Goal: Task Accomplishment & Management: Manage account settings

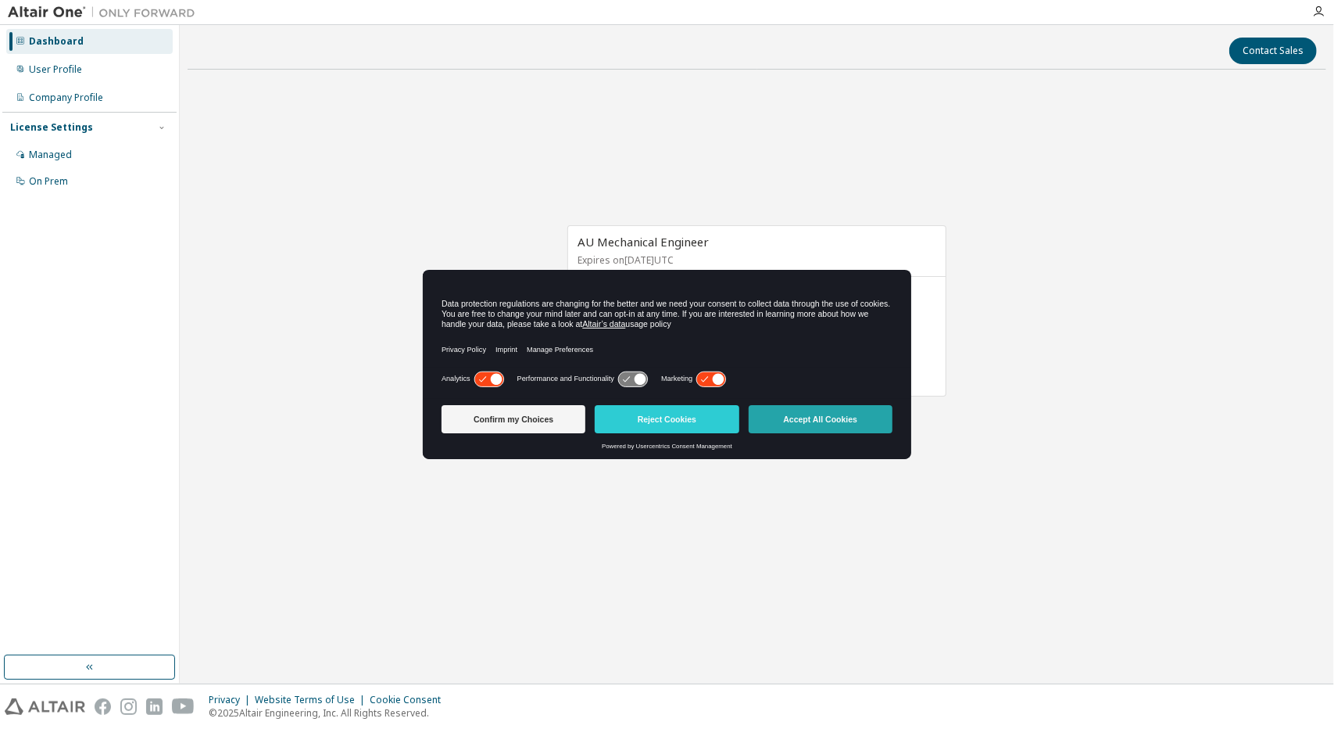
click at [777, 428] on button "Accept All Cookies" at bounding box center [821, 419] width 144 height 28
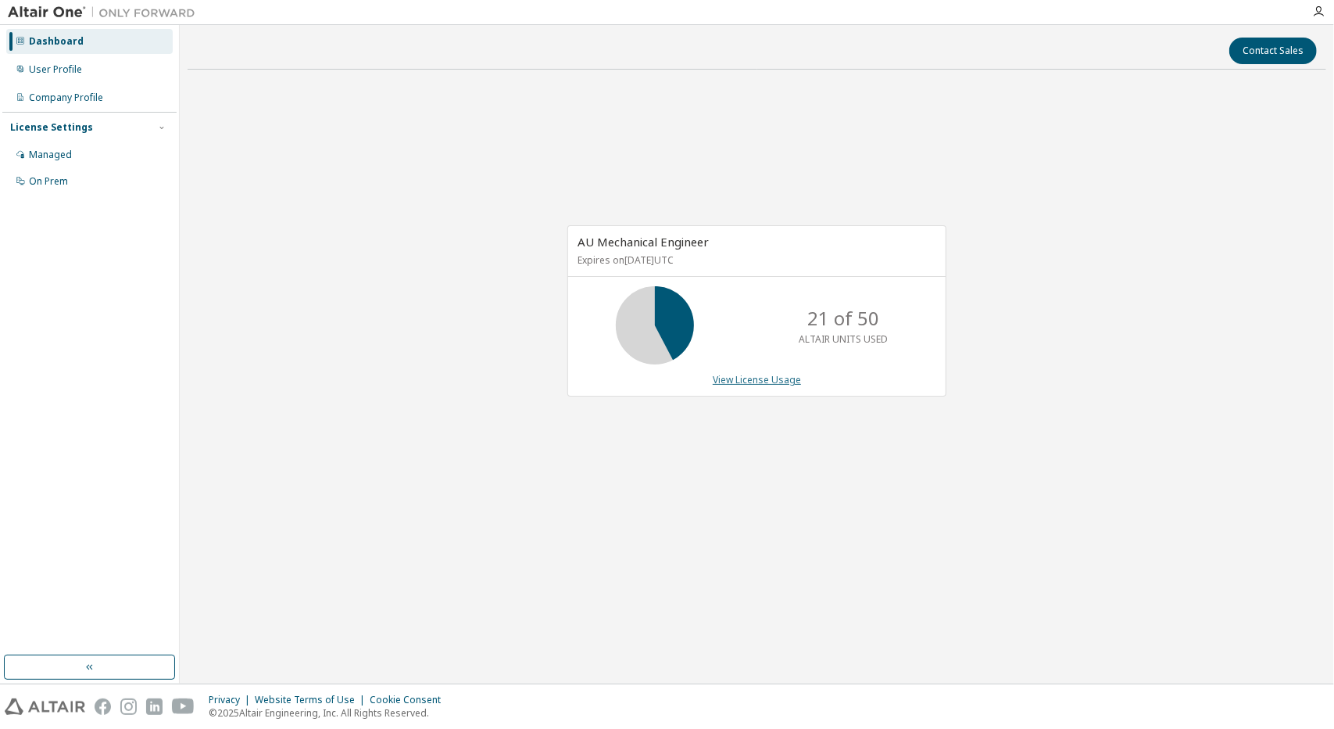
click at [732, 376] on link "View License Usage" at bounding box center [757, 379] width 88 height 13
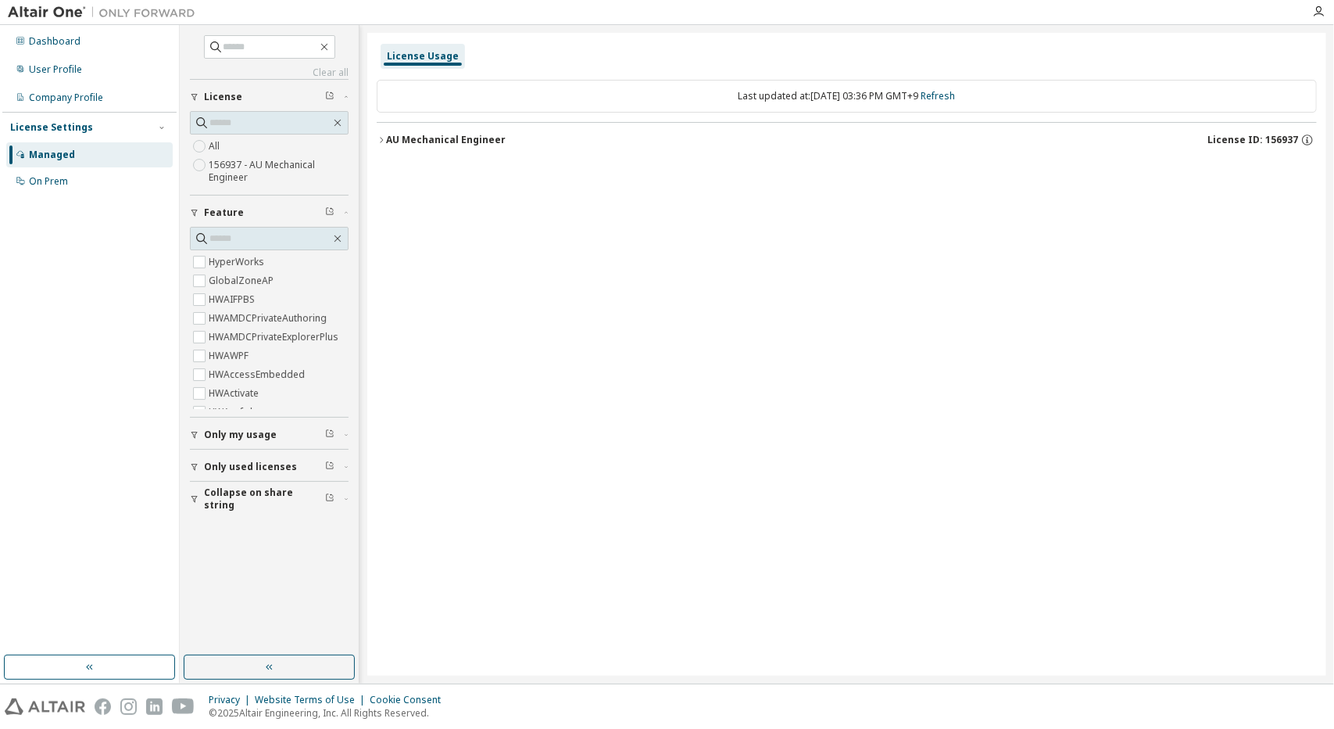
click at [380, 135] on icon "button" at bounding box center [381, 139] width 9 height 9
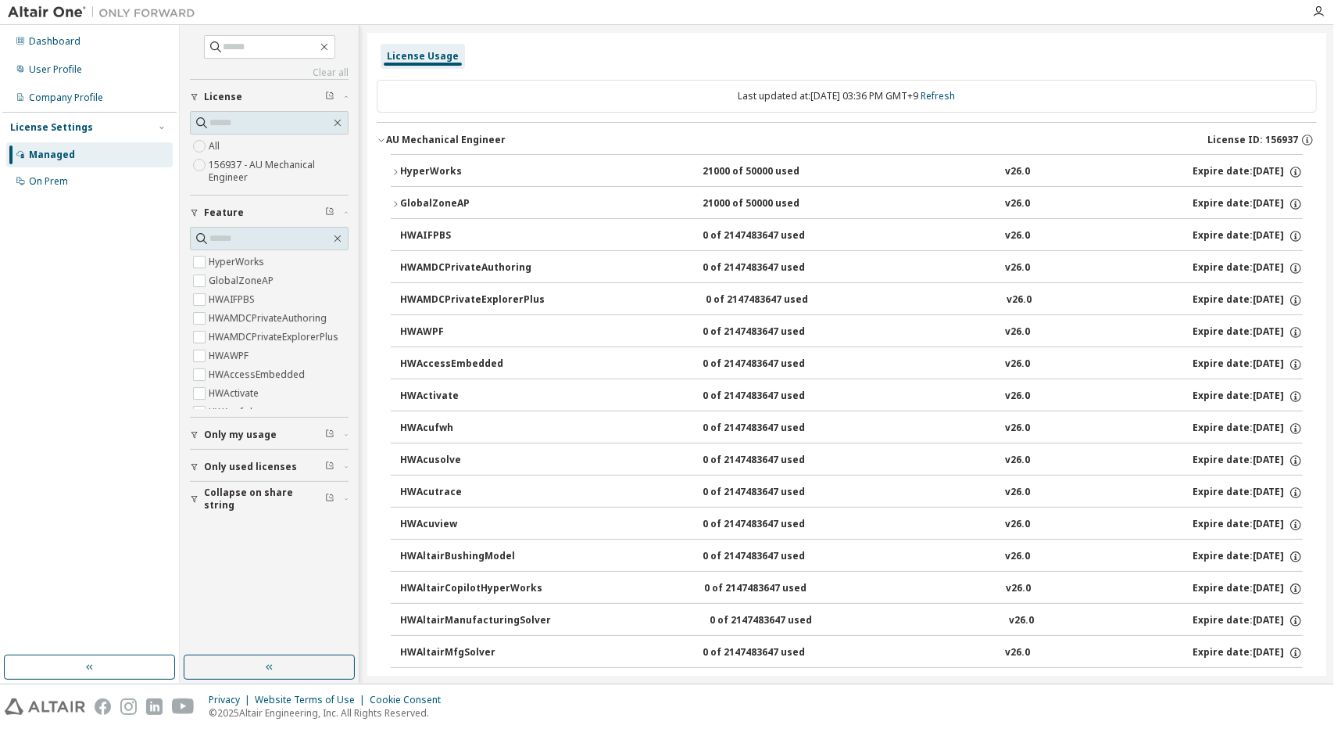
click at [394, 170] on icon "button" at bounding box center [395, 171] width 9 height 9
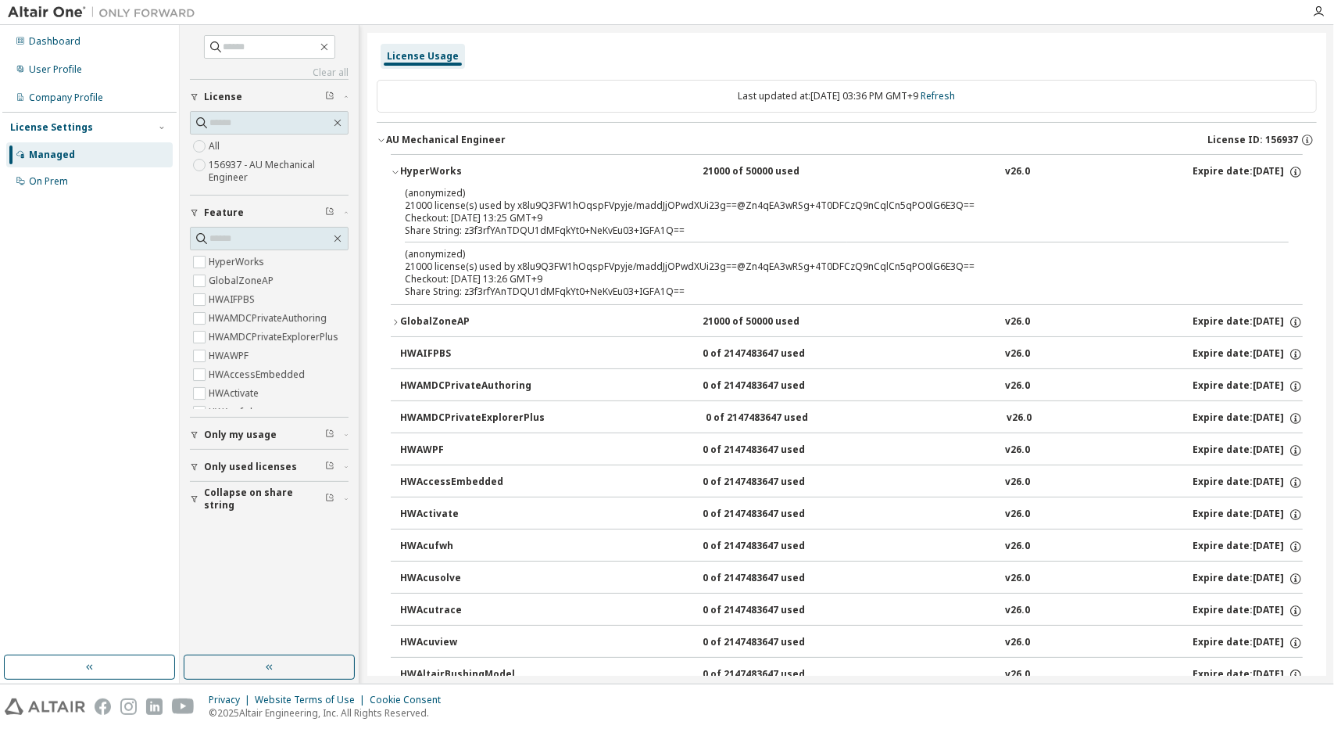
click at [384, 135] on icon "button" at bounding box center [381, 139] width 9 height 9
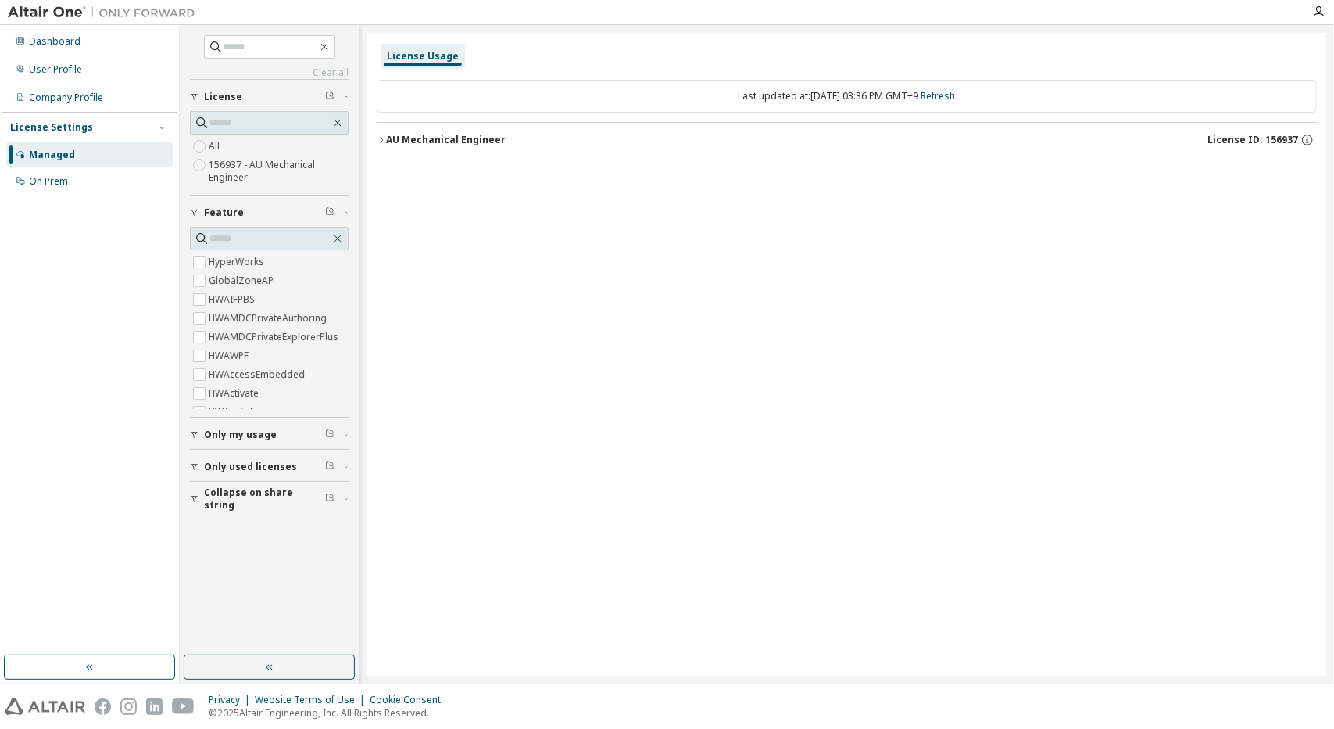
click at [97, 149] on div "Managed" at bounding box center [89, 154] width 166 height 25
click at [245, 167] on label "156937 - AU Mechanical Engineer" at bounding box center [279, 171] width 140 height 31
click at [68, 68] on div "User Profile" at bounding box center [55, 69] width 53 height 13
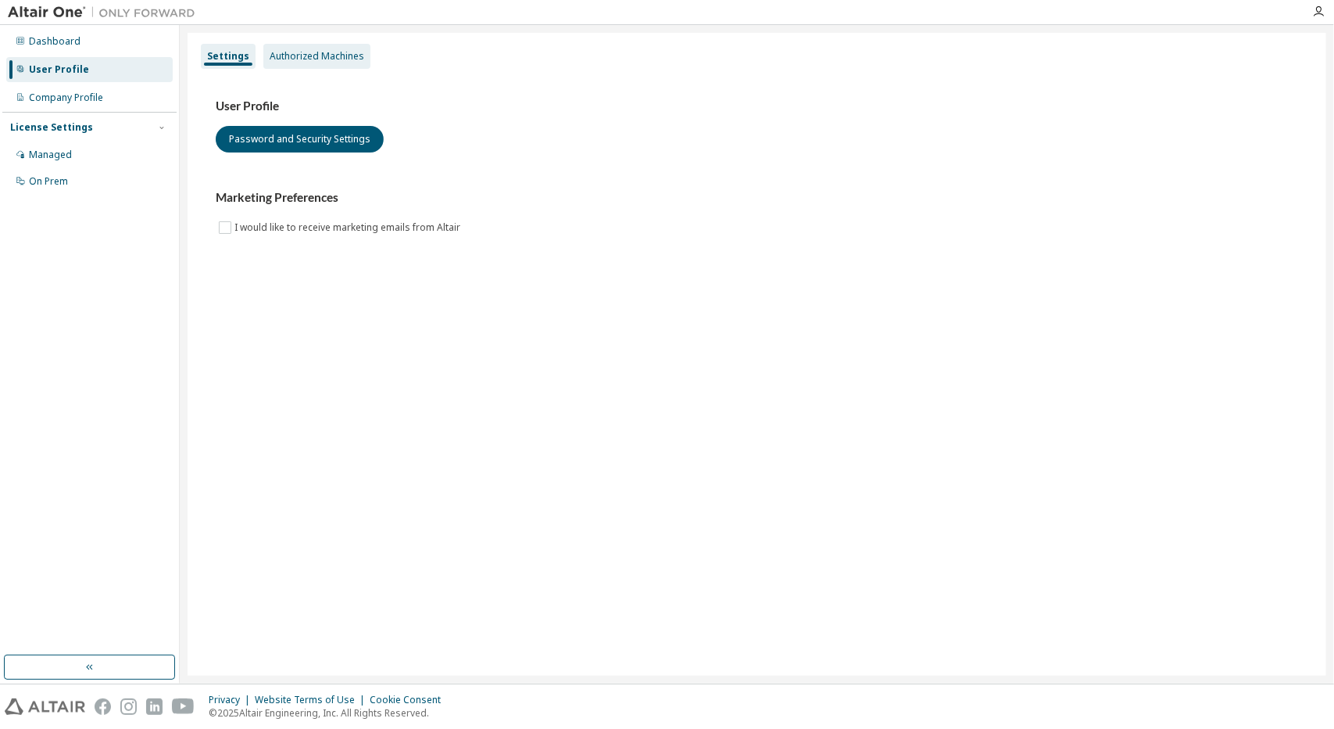
click at [295, 53] on div "Authorized Machines" at bounding box center [317, 56] width 95 height 13
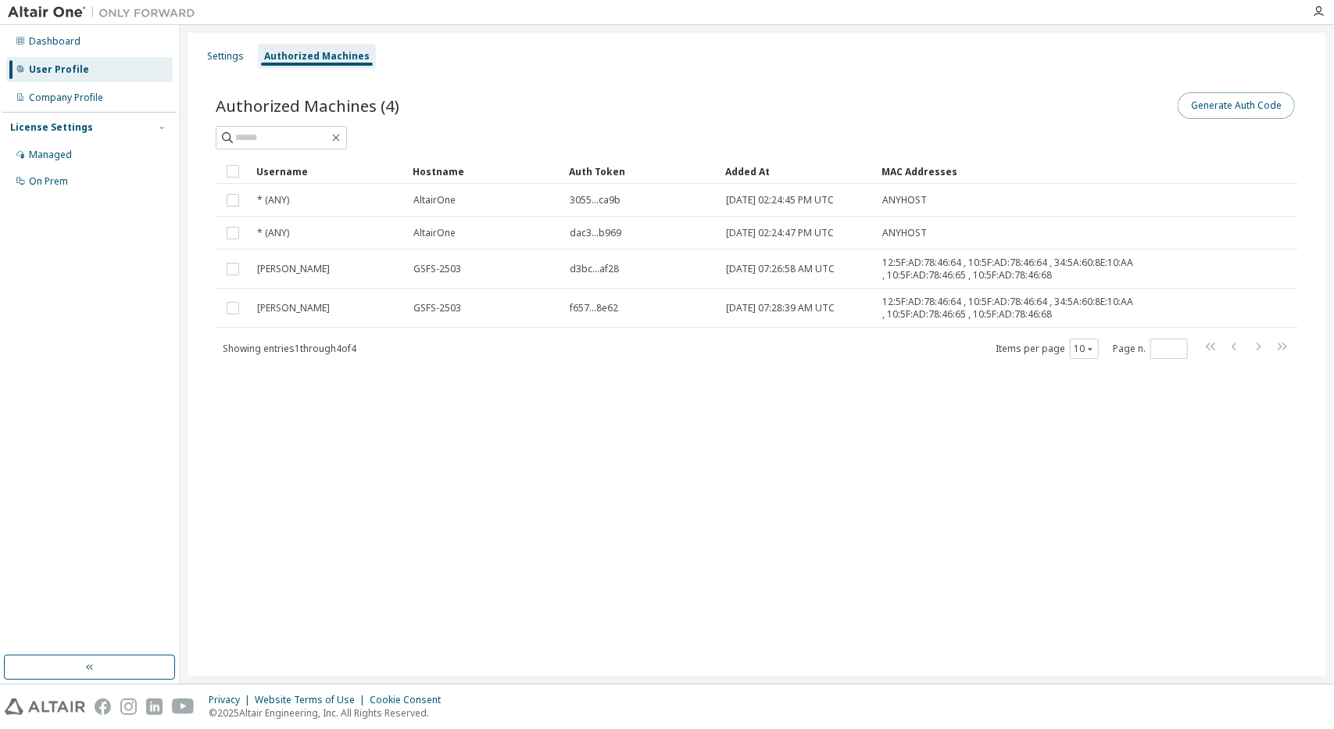
click at [1221, 109] on button "Generate Auth Code" at bounding box center [1236, 105] width 117 height 27
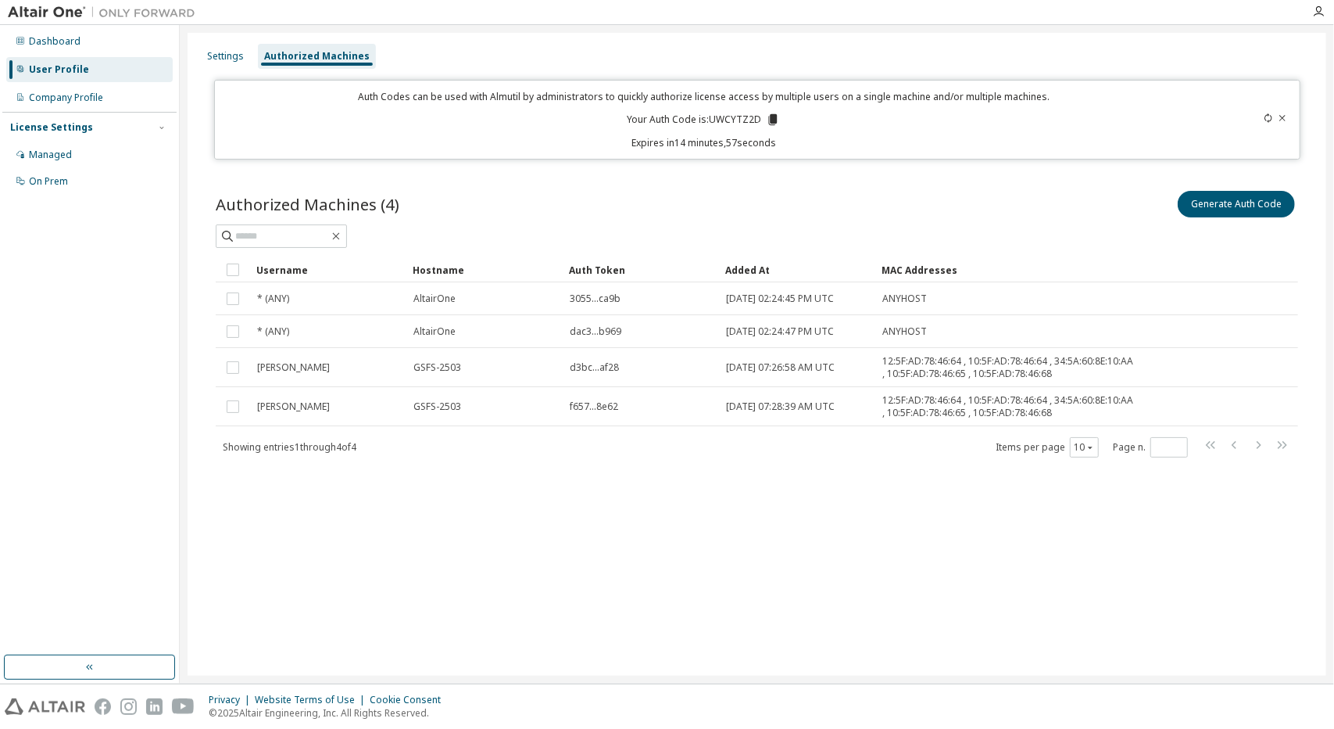
click at [775, 118] on icon at bounding box center [773, 119] width 9 height 11
click at [314, 504] on div "Settings Authorized Machines Auth Codes can be used with Almutil by administrat…" at bounding box center [757, 354] width 1139 height 643
